Goal: Book appointment/travel/reservation

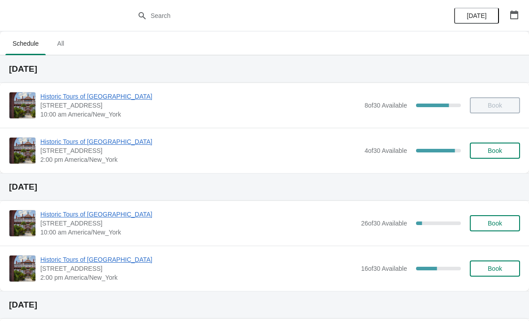
click at [100, 144] on span "Historic Tours of [GEOGRAPHIC_DATA]" at bounding box center [200, 141] width 320 height 9
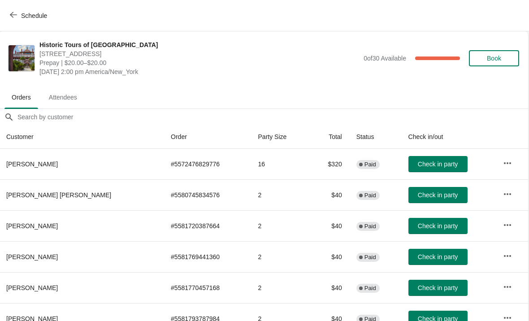
scroll to position [0, 0]
click at [13, 11] on button "Schedule" at bounding box center [29, 16] width 50 height 16
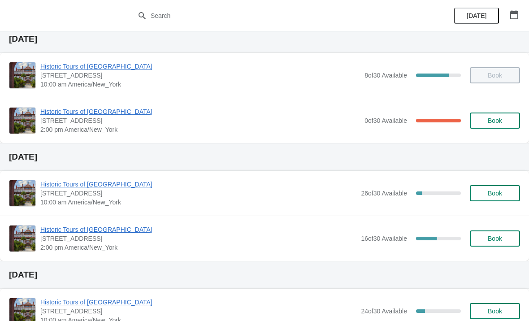
scroll to position [31, 0]
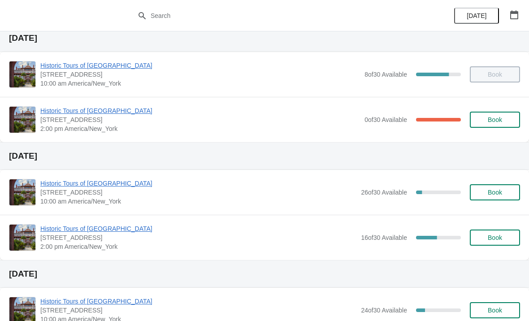
click at [492, 193] on span "Book" at bounding box center [495, 192] width 14 height 7
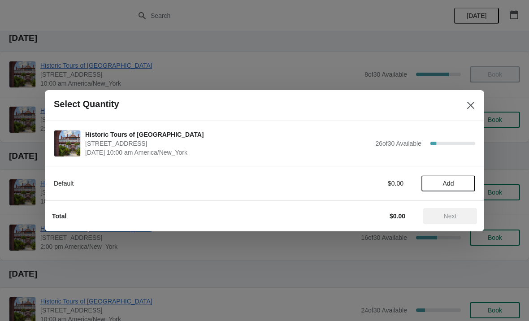
click at [435, 176] on button "Add" at bounding box center [448, 183] width 54 height 16
click at [467, 184] on icon at bounding box center [463, 182] width 9 height 9
click at [456, 217] on span "Next" at bounding box center [450, 215] width 13 height 7
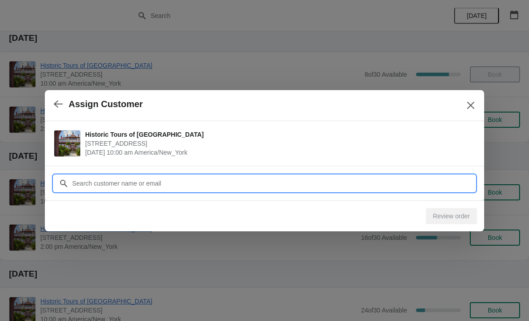
click at [391, 189] on input "Customer" at bounding box center [273, 183] width 403 height 16
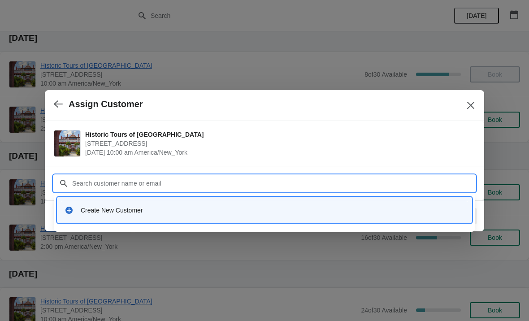
click at [147, 209] on div "Create New Customer" at bounding box center [273, 210] width 384 height 9
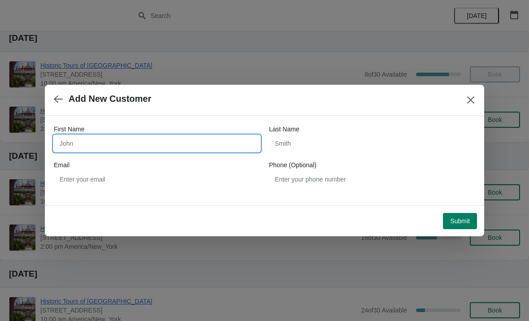
click at [145, 150] on input "First Name" at bounding box center [157, 143] width 206 height 16
click at [131, 146] on input "First Name" at bounding box center [157, 143] width 206 height 16
click at [217, 118] on div "First Name Last Name Email Phone (Optional)" at bounding box center [264, 156] width 421 height 81
click at [127, 136] on input "First Name" at bounding box center [157, 143] width 206 height 16
type input "Ed"
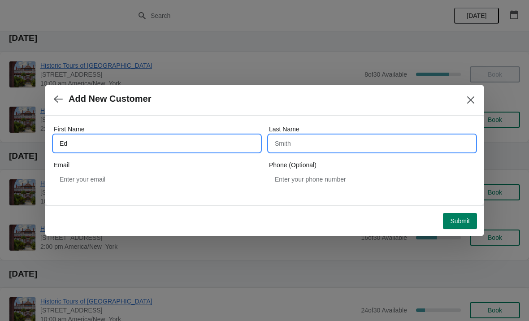
click at [292, 145] on input "Last Name" at bounding box center [372, 143] width 206 height 16
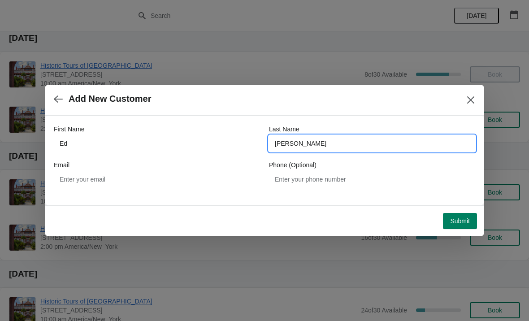
type input "[PERSON_NAME]"
click at [328, 108] on div "Add New Customer" at bounding box center [264, 100] width 439 height 31
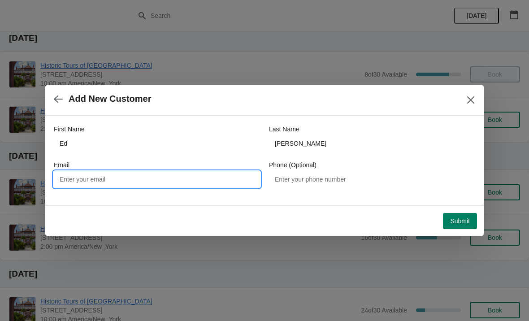
click at [177, 175] on input "Email" at bounding box center [157, 179] width 206 height 16
type input "[EMAIL_ADDRESS][DOMAIN_NAME]"
click at [361, 210] on div "Submit" at bounding box center [262, 219] width 428 height 20
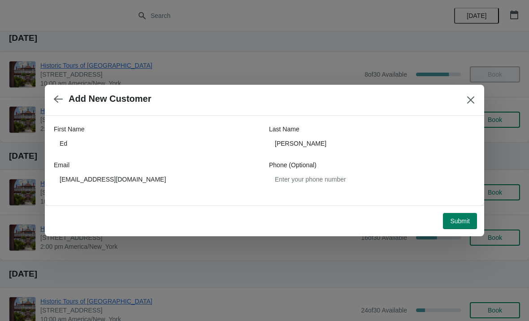
click at [327, 103] on span "Add New Customer" at bounding box center [254, 99] width 400 height 10
click at [458, 224] on span "Submit" at bounding box center [460, 220] width 20 height 7
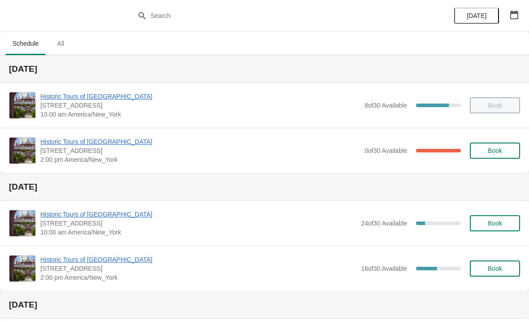
click at [56, 151] on span "[STREET_ADDRESS]" at bounding box center [200, 150] width 320 height 9
click at [43, 140] on span "Historic Tours of [GEOGRAPHIC_DATA]" at bounding box center [200, 141] width 320 height 9
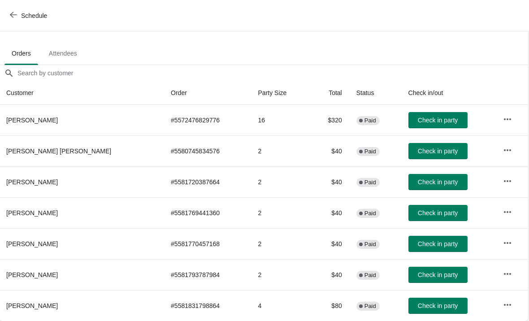
scroll to position [44, 0]
click at [17, 13] on icon "button" at bounding box center [13, 14] width 7 height 7
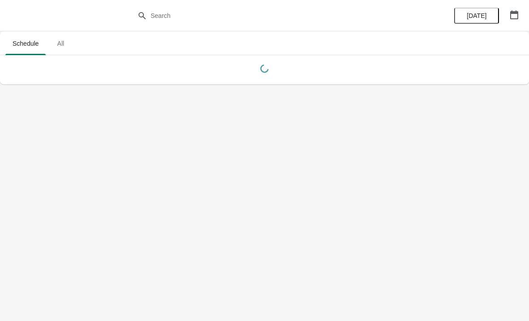
click at [58, 43] on span "All" at bounding box center [60, 43] width 22 height 16
